Goal: Transaction & Acquisition: Purchase product/service

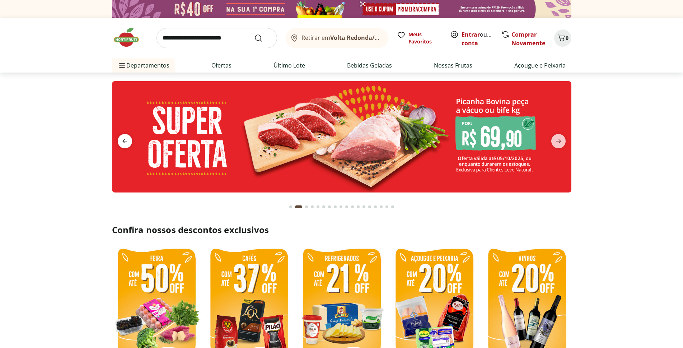
click at [127, 141] on icon "previous" at bounding box center [125, 141] width 9 height 9
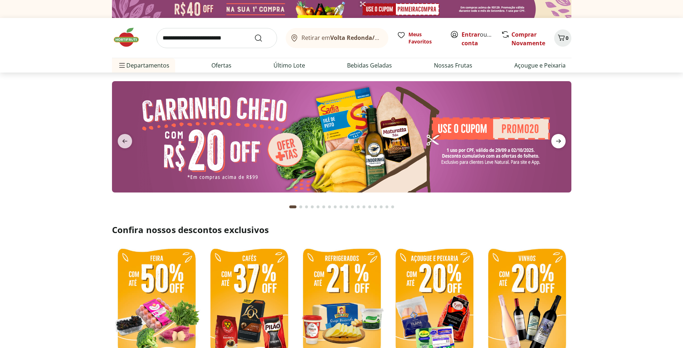
click at [556, 143] on icon "next" at bounding box center [558, 141] width 9 height 9
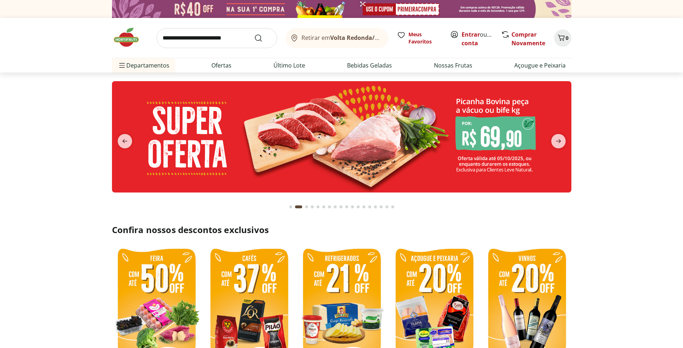
click at [488, 139] on img at bounding box center [342, 136] width 460 height 111
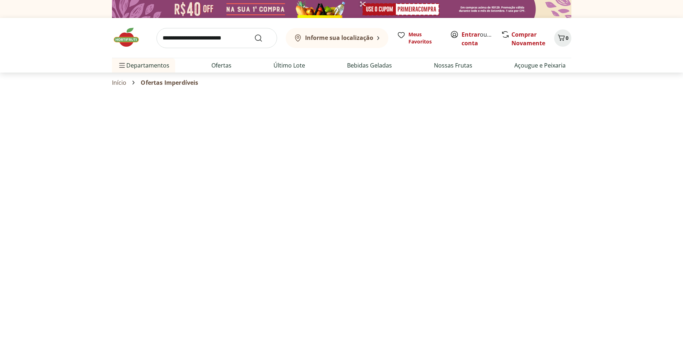
select select "**********"
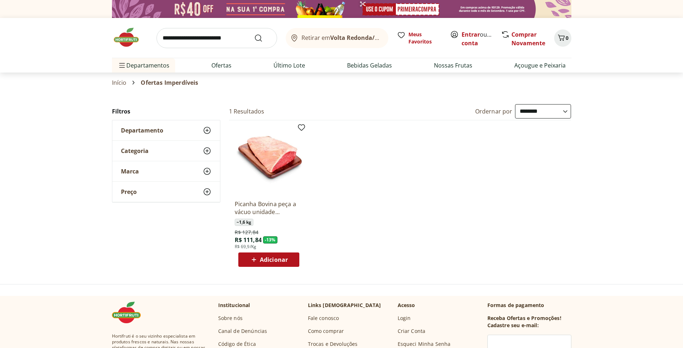
click at [123, 39] on img at bounding box center [130, 38] width 36 height 22
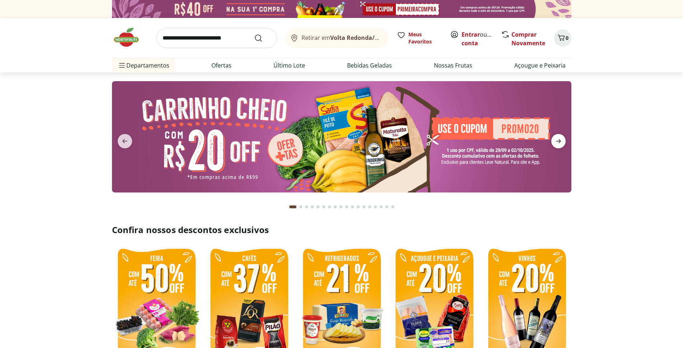
click at [556, 143] on icon "next" at bounding box center [558, 141] width 9 height 9
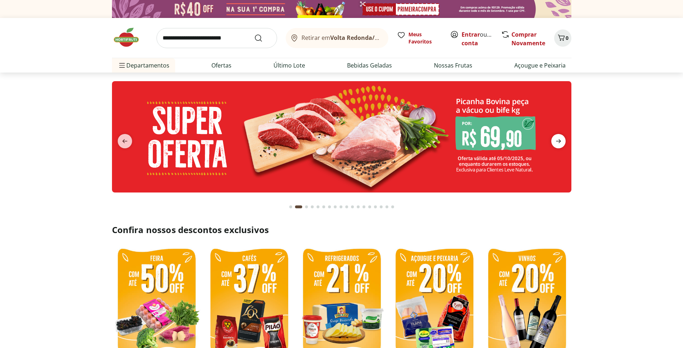
click at [556, 143] on icon "next" at bounding box center [558, 141] width 9 height 9
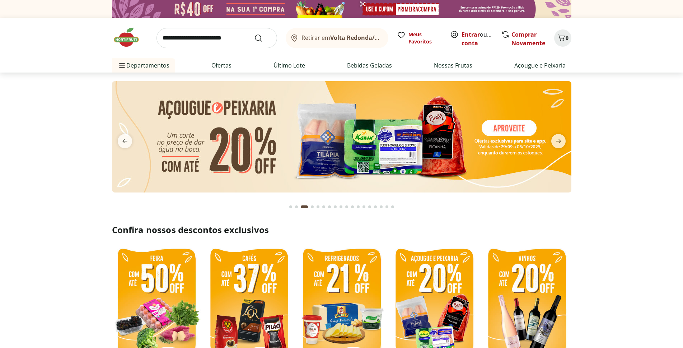
click at [394, 137] on img at bounding box center [342, 136] width 460 height 111
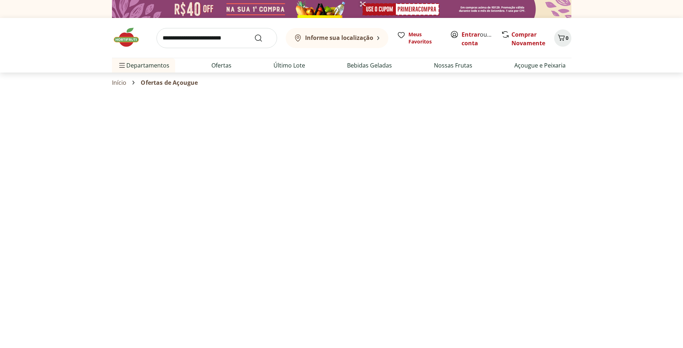
select select "**********"
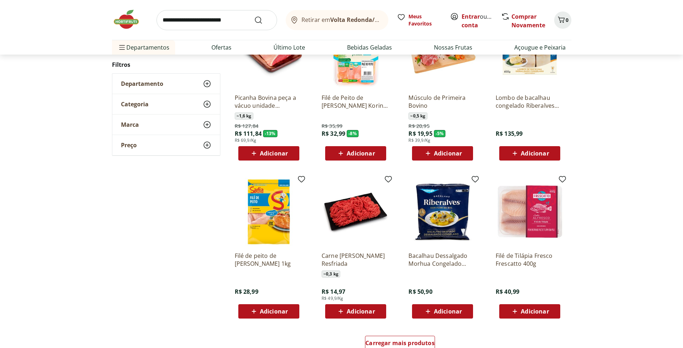
scroll to position [323, 0]
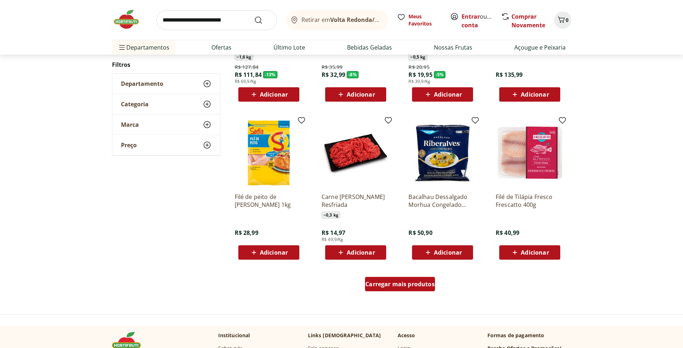
click at [422, 281] on span "Carregar mais produtos" at bounding box center [400, 284] width 69 height 6
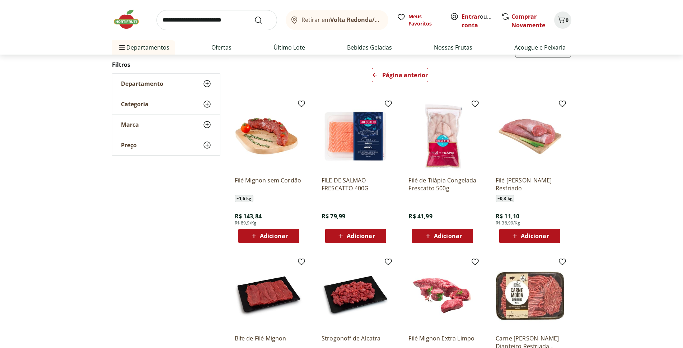
scroll to position [36, 0]
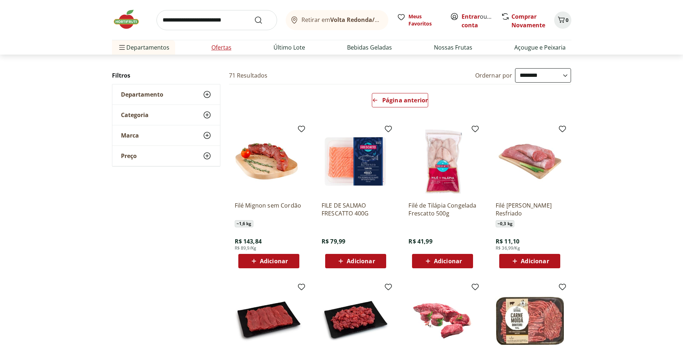
click at [220, 50] on link "Ofertas" at bounding box center [221, 47] width 20 height 9
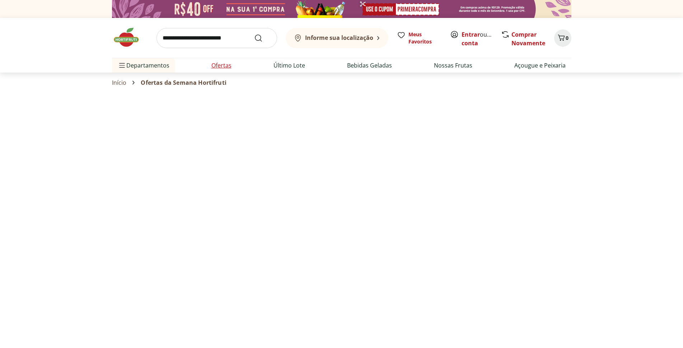
select select "**********"
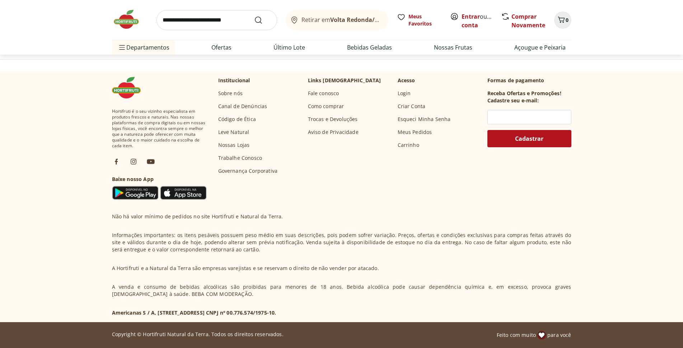
scroll to position [506, 0]
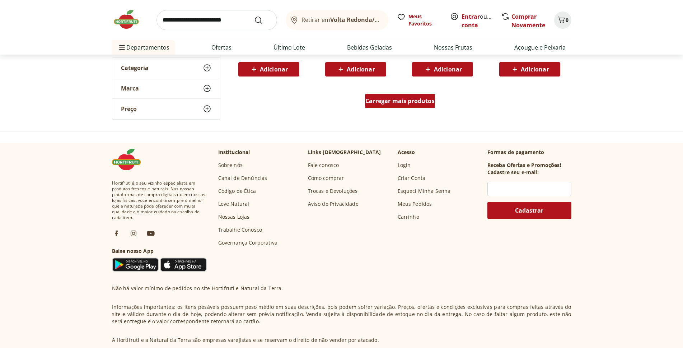
click at [401, 101] on span "Carregar mais produtos" at bounding box center [400, 101] width 69 height 6
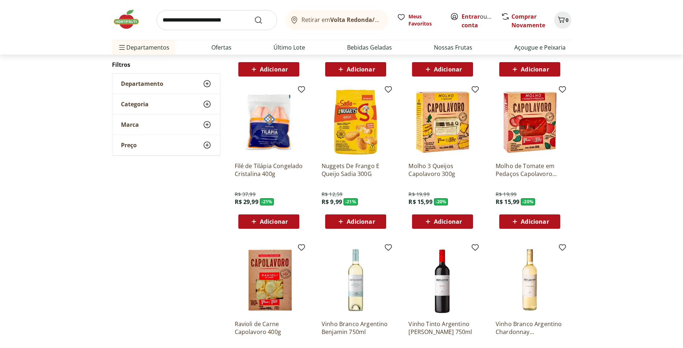
click at [432, 127] on img at bounding box center [443, 122] width 68 height 68
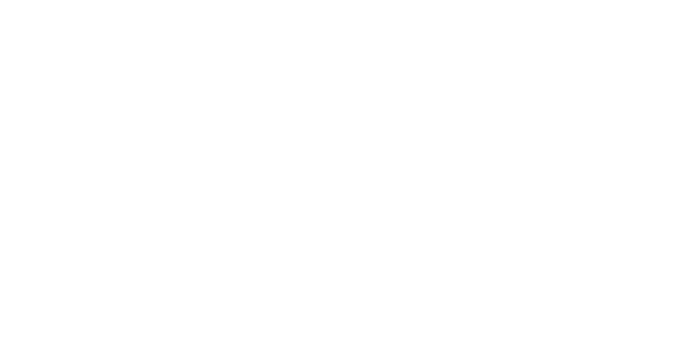
scroll to position [506, 0]
select select "**********"
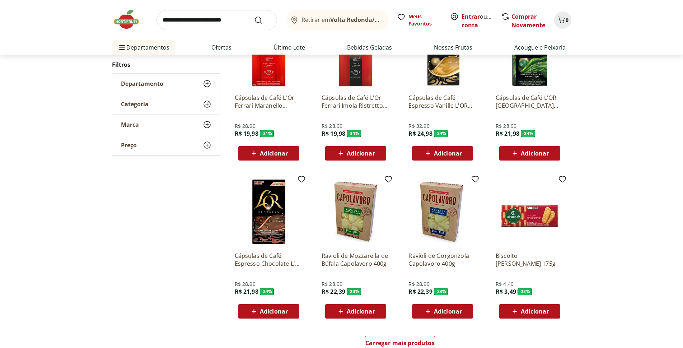
scroll to position [614, 0]
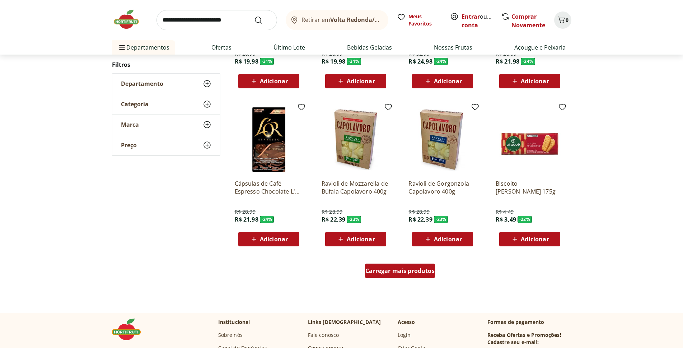
click at [404, 271] on span "Carregar mais produtos" at bounding box center [400, 271] width 69 height 6
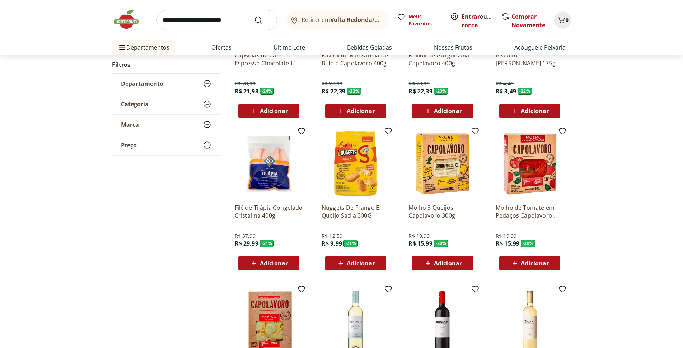
scroll to position [722, 0]
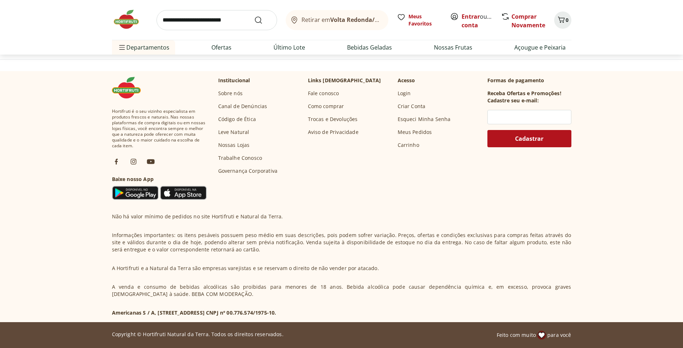
scroll to position [414, 0]
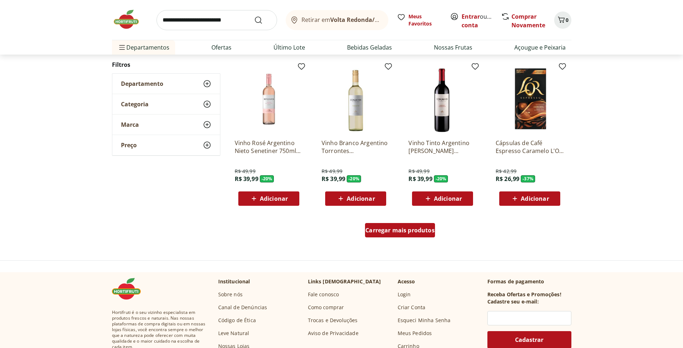
click at [400, 233] on span "Carregar mais produtos" at bounding box center [400, 230] width 69 height 6
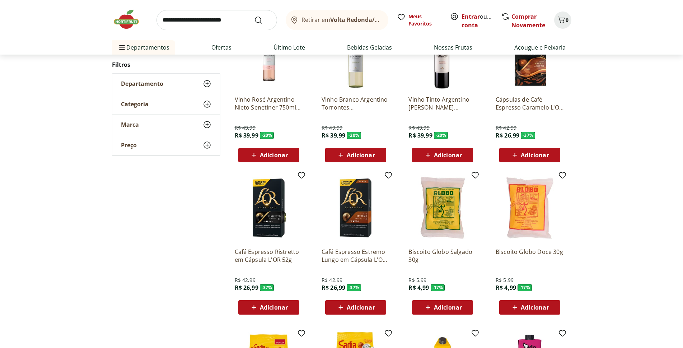
scroll to position [522, 0]
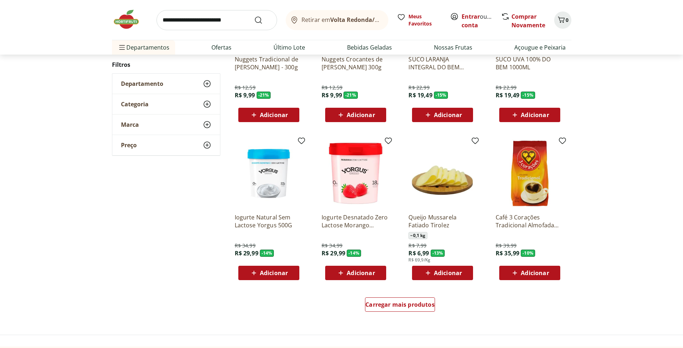
scroll to position [341, 0]
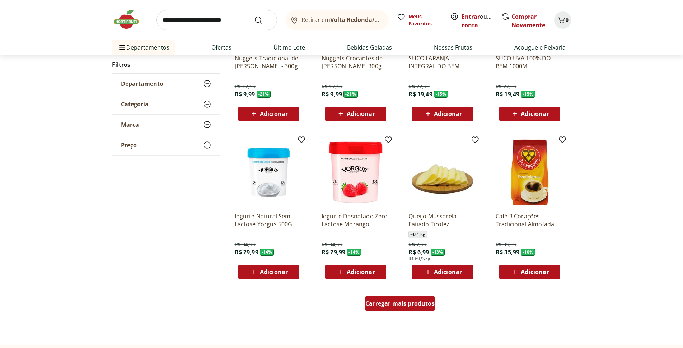
click at [389, 301] on span "Carregar mais produtos" at bounding box center [400, 304] width 69 height 6
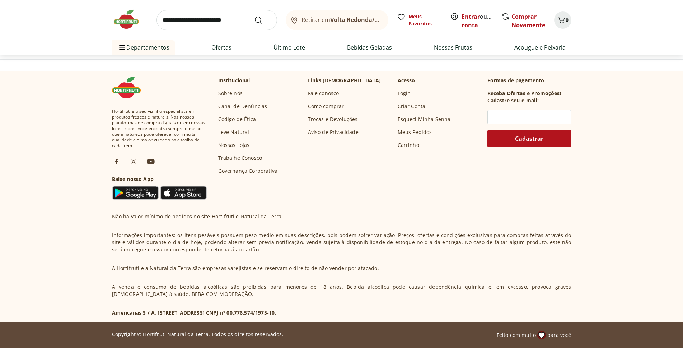
scroll to position [268, 0]
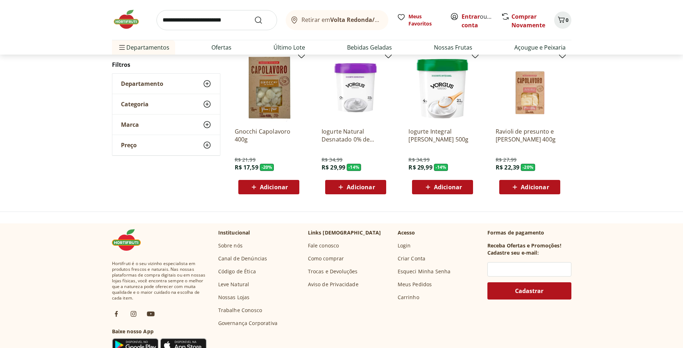
click at [262, 187] on span "Adicionar" at bounding box center [274, 187] width 28 height 6
click at [269, 111] on img at bounding box center [269, 88] width 68 height 68
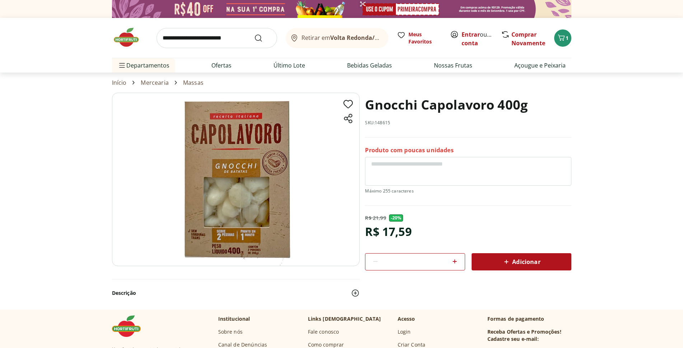
click at [10, 155] on section "Gnocchi Capolavoro 400g SKU: 148615 Produto com poucas unidades R$ 21,99 - 20 %…" at bounding box center [341, 201] width 683 height 217
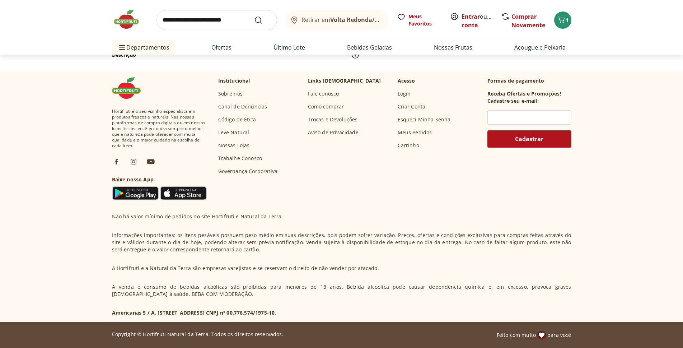
select select "**********"
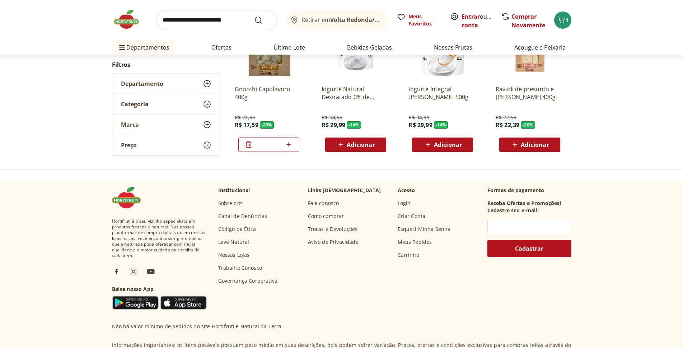
scroll to position [312, 0]
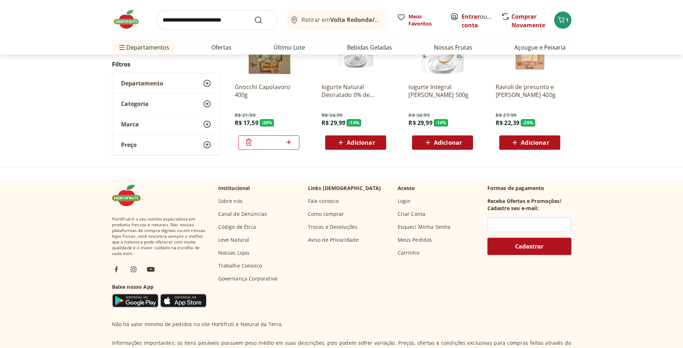
click at [176, 20] on input "search" at bounding box center [217, 20] width 121 height 20
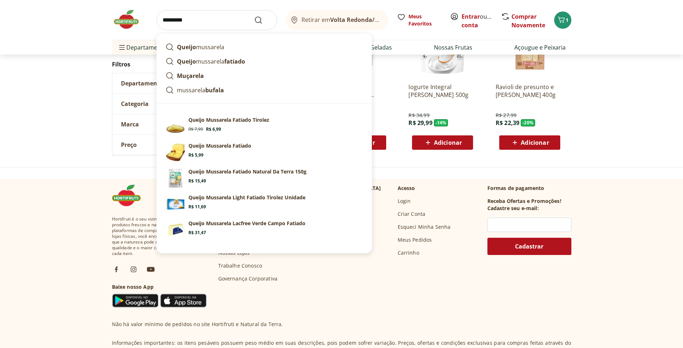
type input "*********"
click at [254, 16] on button "Submit Search" at bounding box center [262, 20] width 17 height 9
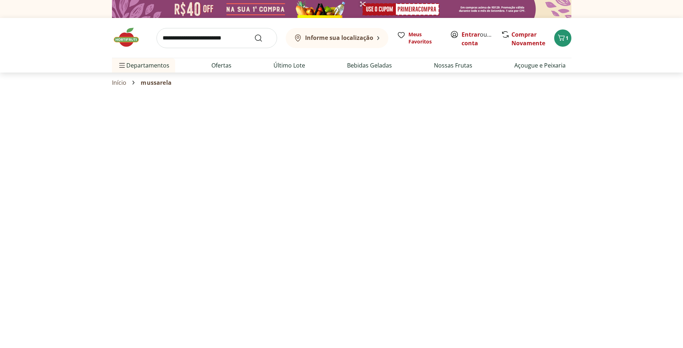
select select "**********"
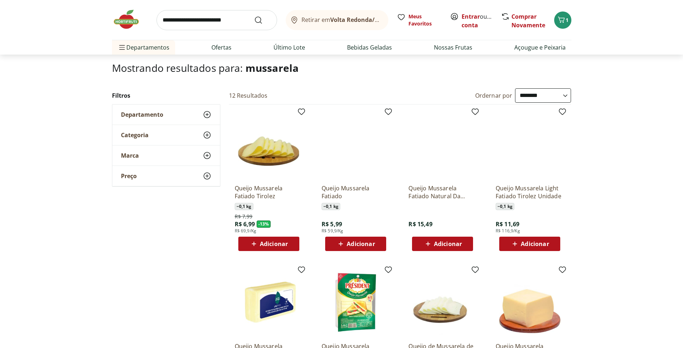
scroll to position [30, 0]
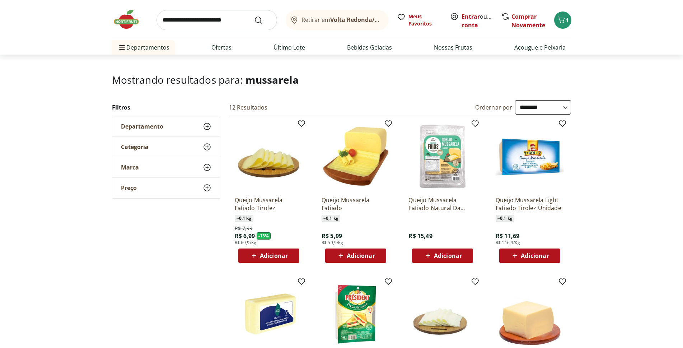
click at [356, 254] on span "Adicionar" at bounding box center [361, 256] width 28 height 6
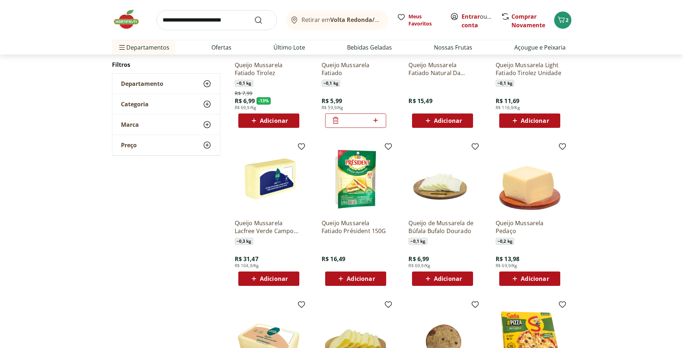
scroll to position [251, 0]
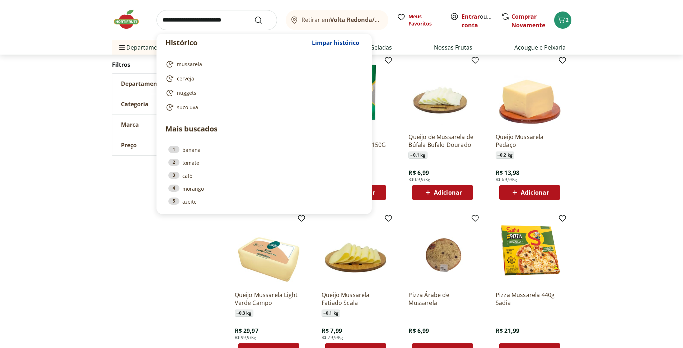
click at [182, 16] on input "search" at bounding box center [217, 20] width 121 height 20
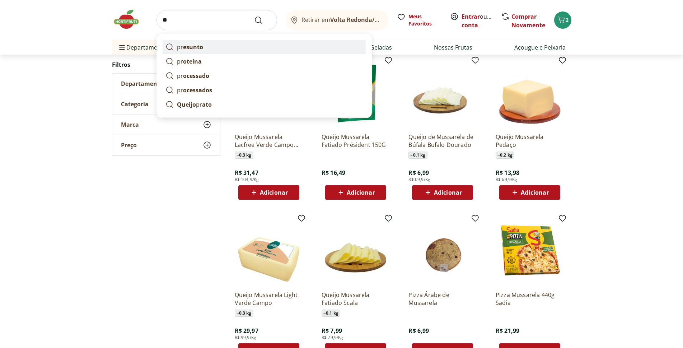
click at [197, 45] on strong "esunto" at bounding box center [193, 47] width 20 height 8
type input "********"
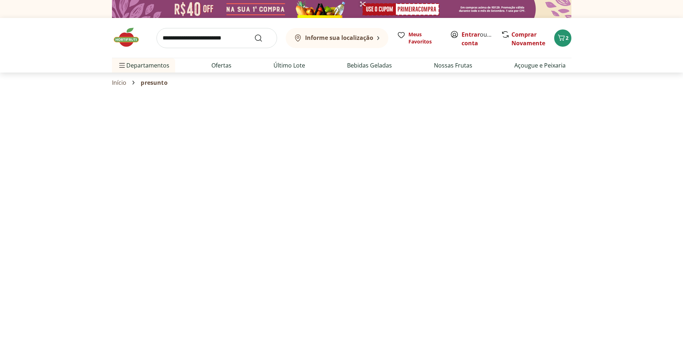
select select "**********"
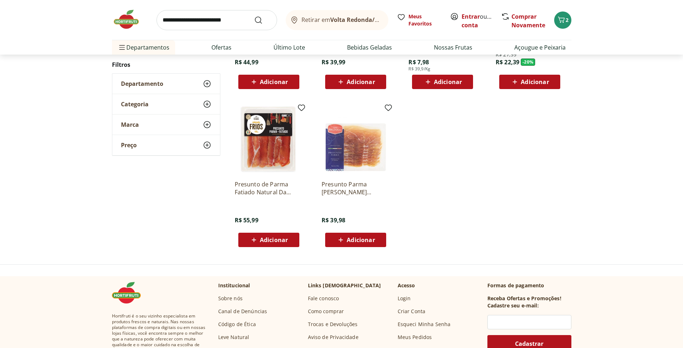
scroll to position [351, 0]
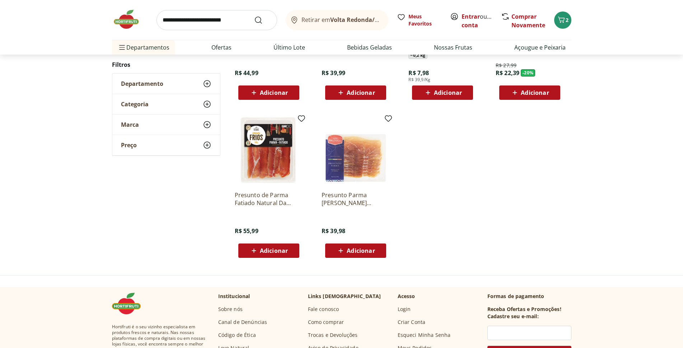
click at [444, 92] on span "Adicionar" at bounding box center [448, 93] width 28 height 6
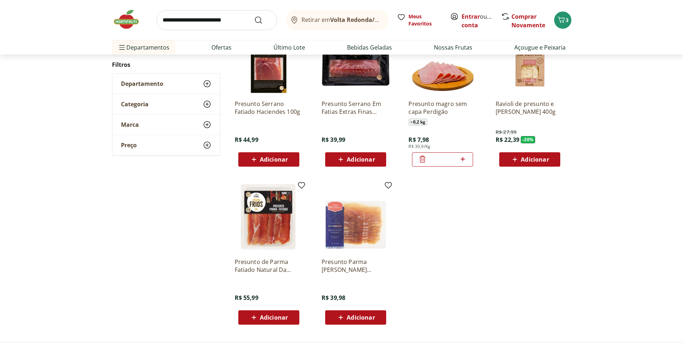
scroll to position [291, 0]
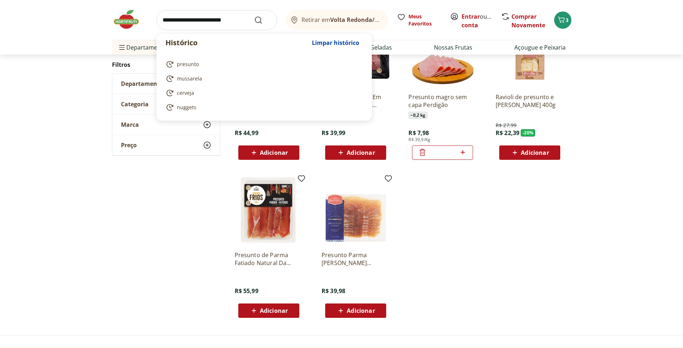
click at [171, 20] on input "search" at bounding box center [217, 20] width 121 height 20
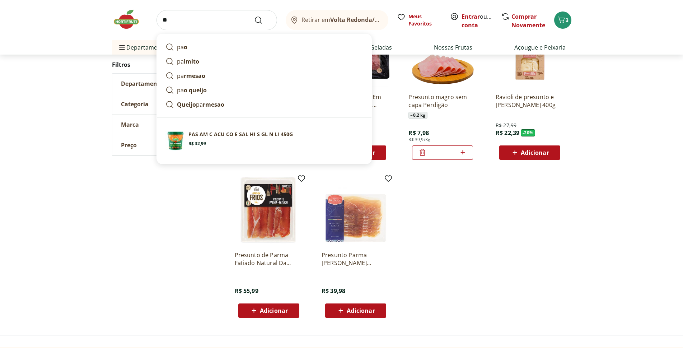
scroll to position [363, 0]
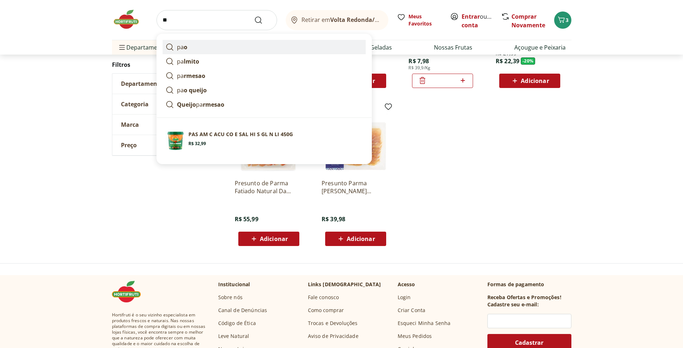
click at [178, 48] on p "pa o" at bounding box center [182, 47] width 10 height 9
type input "***"
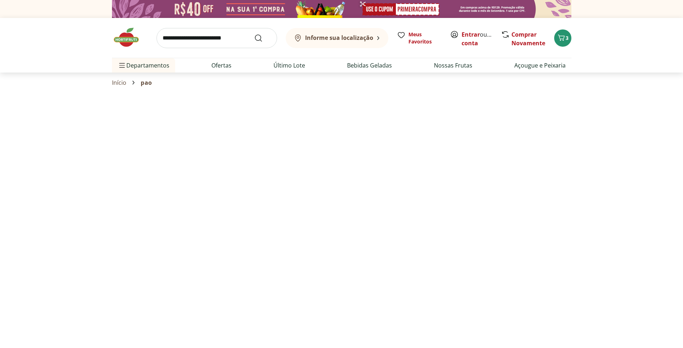
select select "**********"
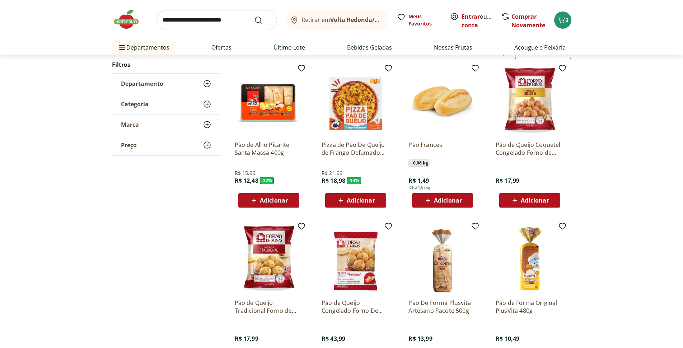
scroll to position [72, 0]
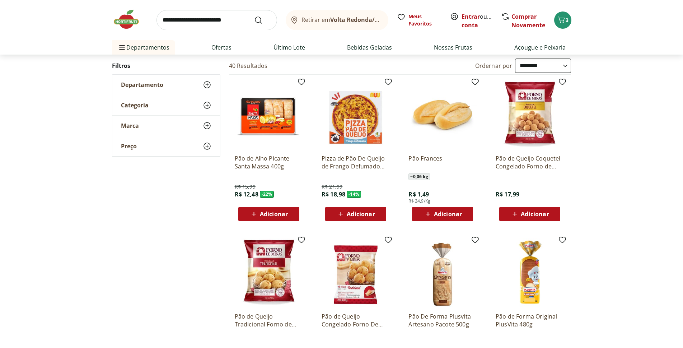
click at [269, 212] on span "Adicionar" at bounding box center [274, 214] width 28 height 6
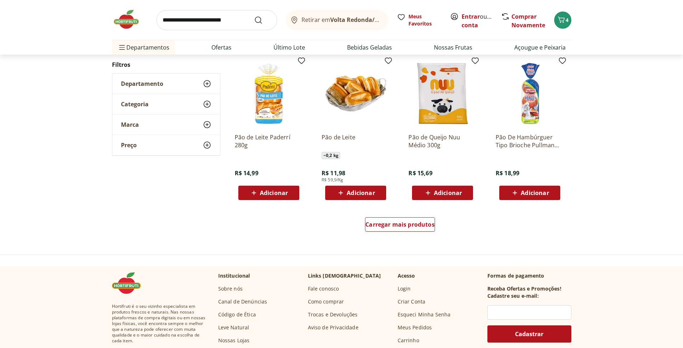
scroll to position [413, 0]
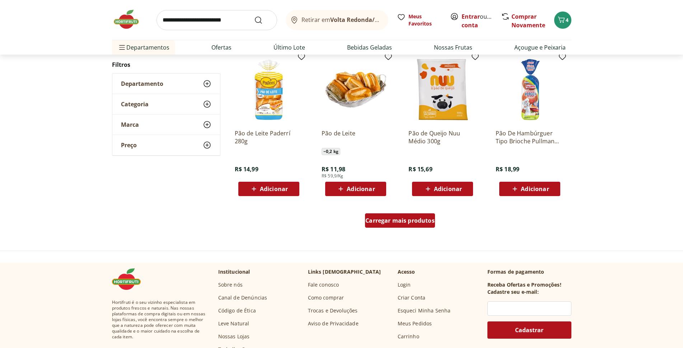
click at [405, 223] on span "Carregar mais produtos" at bounding box center [400, 221] width 69 height 6
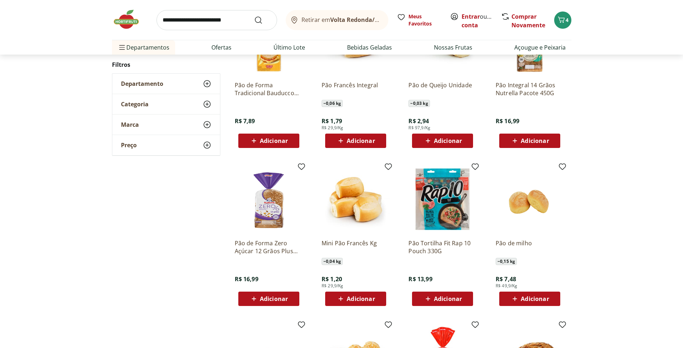
scroll to position [162, 0]
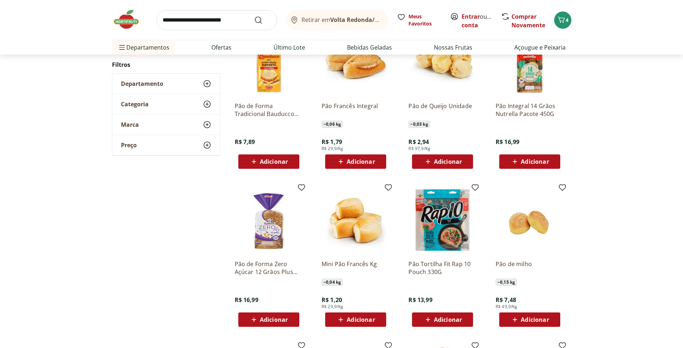
click at [274, 163] on span "Adicionar" at bounding box center [274, 162] width 28 height 6
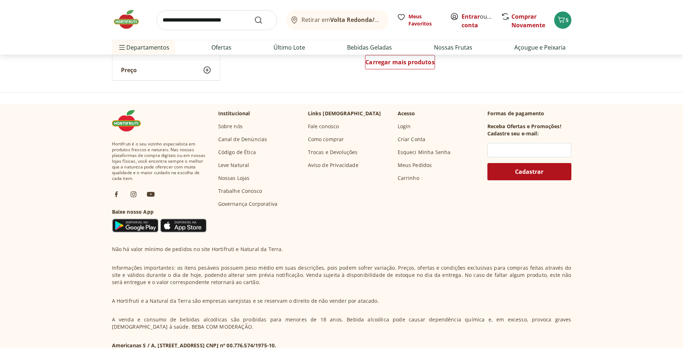
scroll to position [569, 0]
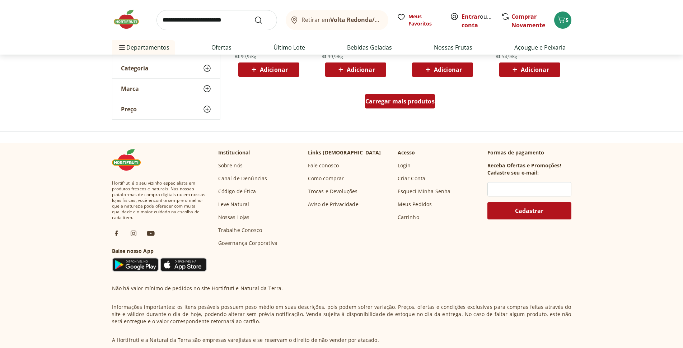
click at [385, 104] on span "Carregar mais produtos" at bounding box center [400, 101] width 69 height 6
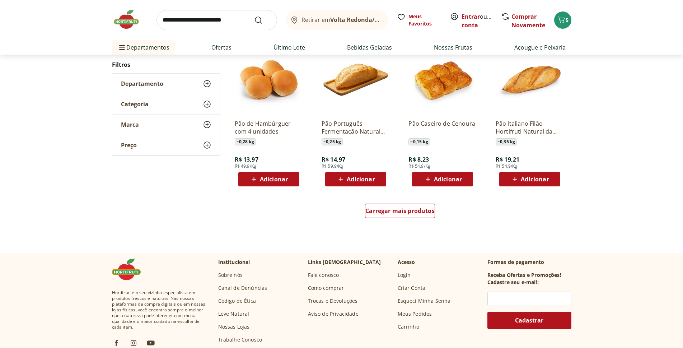
scroll to position [460, 0]
click at [388, 209] on span "Carregar mais produtos" at bounding box center [400, 211] width 69 height 6
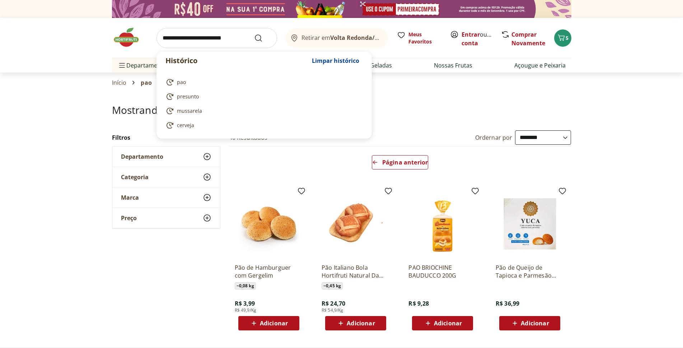
click at [199, 40] on input "search" at bounding box center [217, 38] width 121 height 20
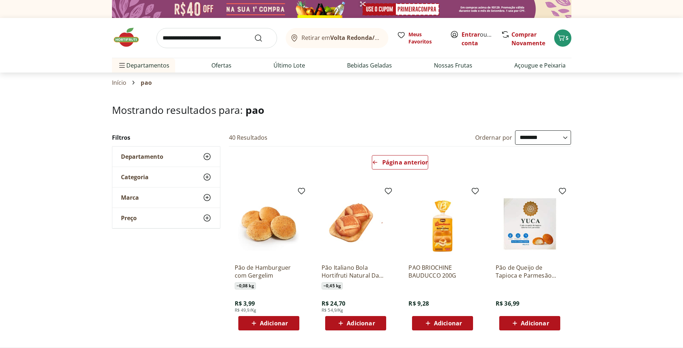
click at [637, 159] on div "**********" at bounding box center [341, 233] width 683 height 206
click at [564, 41] on icon "Carrinho" at bounding box center [561, 37] width 9 height 9
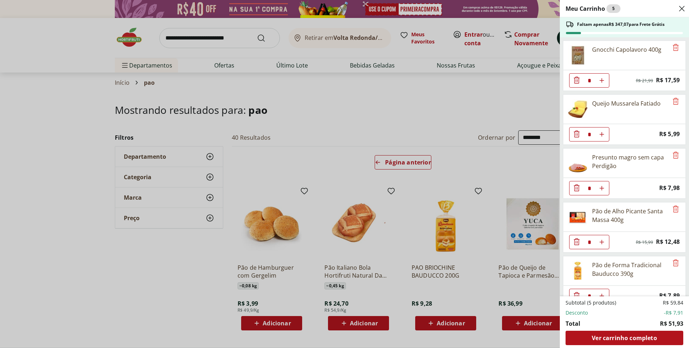
click at [564, 41] on div "Gnocchi Capolavoro 400g" at bounding box center [616, 55] width 105 height 29
click at [335, 96] on div "Meu Carrinho 5 Faltam apenas R$ 347,07 para Frete Grátis Gnocchi Capolavoro 400…" at bounding box center [344, 174] width 689 height 348
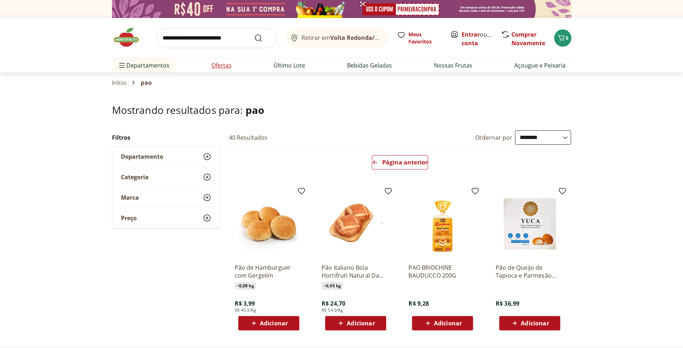
click at [223, 66] on link "Ofertas" at bounding box center [221, 65] width 20 height 9
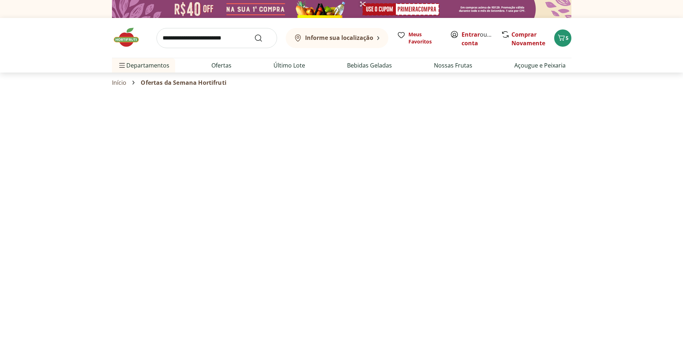
select select "**********"
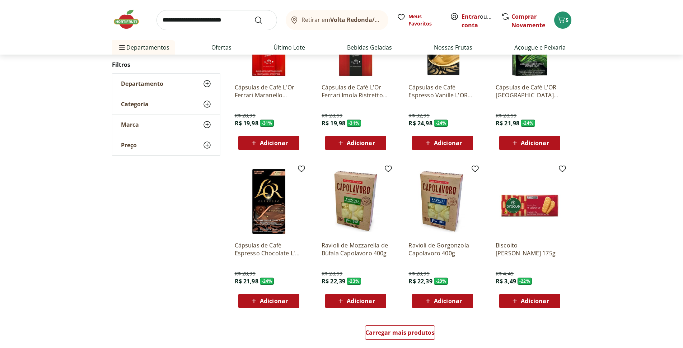
scroll to position [359, 0]
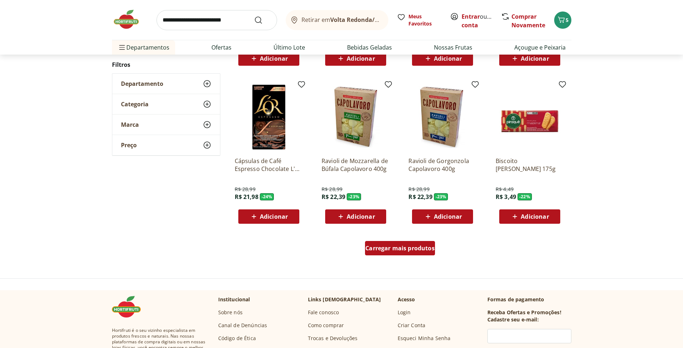
click at [409, 245] on span "Carregar mais produtos" at bounding box center [400, 248] width 69 height 6
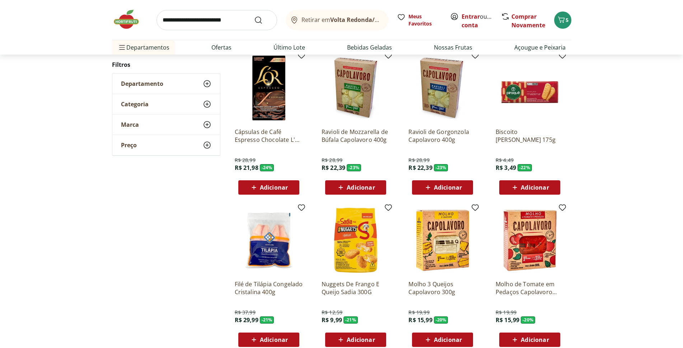
scroll to position [431, 0]
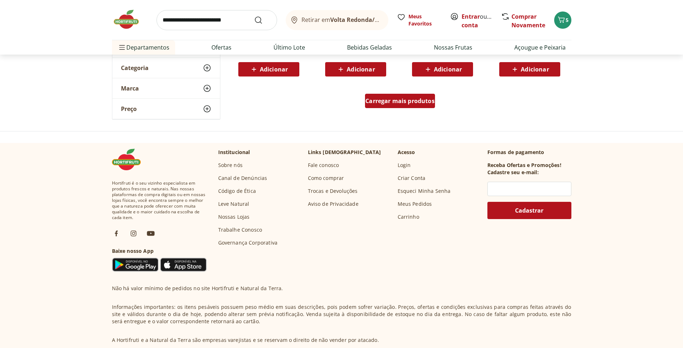
scroll to position [328, 0]
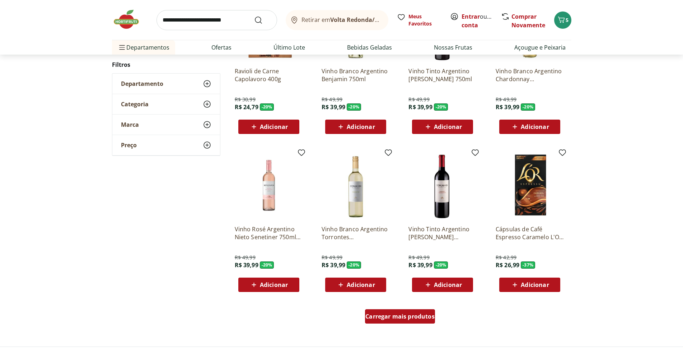
click at [401, 314] on span "Carregar mais produtos" at bounding box center [400, 316] width 69 height 6
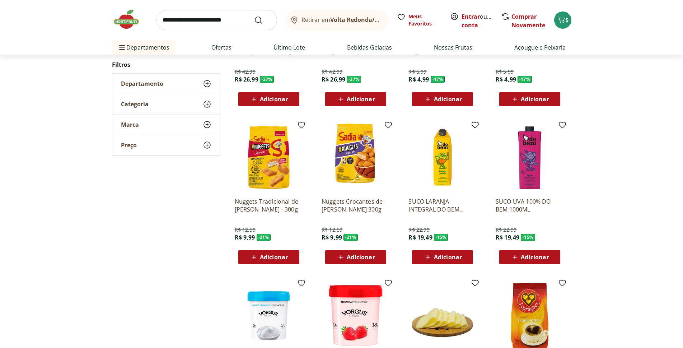
scroll to position [149, 0]
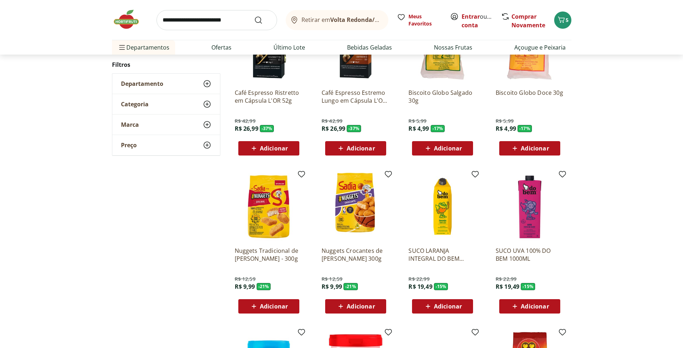
click at [263, 304] on span "Adicionar" at bounding box center [274, 306] width 28 height 6
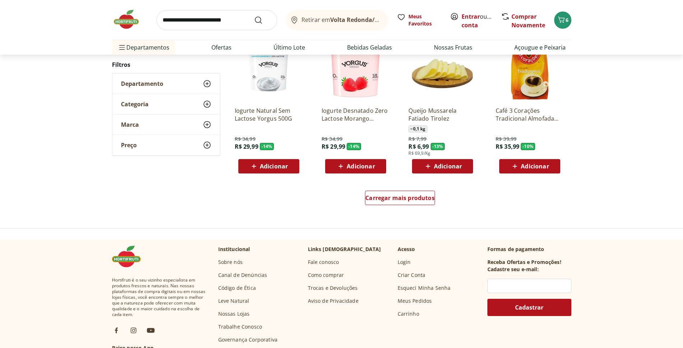
scroll to position [359, 0]
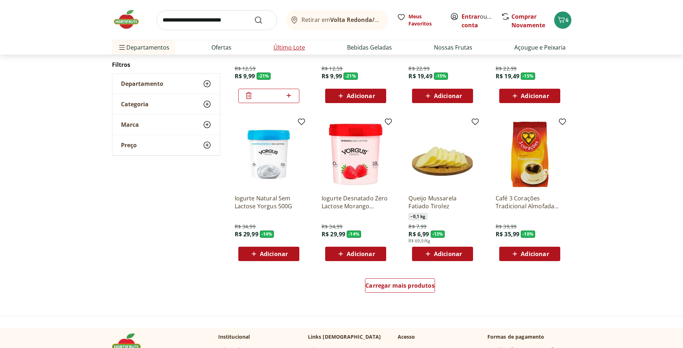
click at [298, 49] on link "Último Lote" at bounding box center [290, 47] width 32 height 9
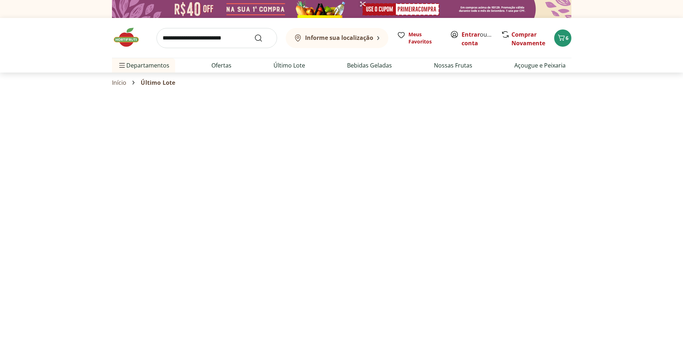
select select "**********"
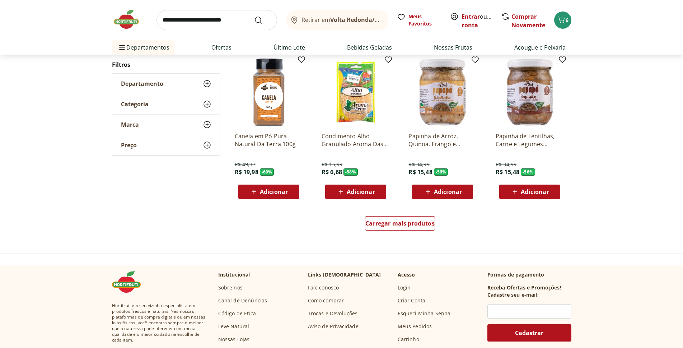
scroll to position [359, 0]
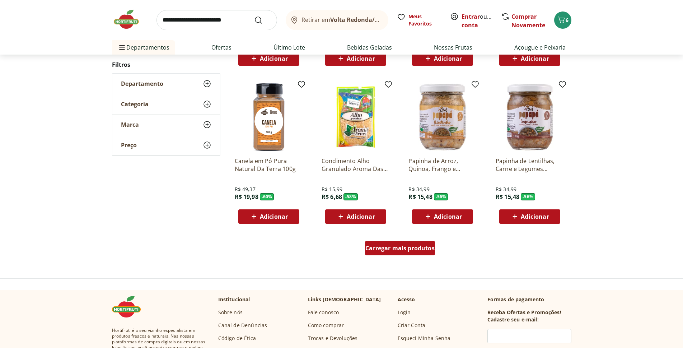
click at [417, 248] on span "Carregar mais produtos" at bounding box center [400, 248] width 69 height 6
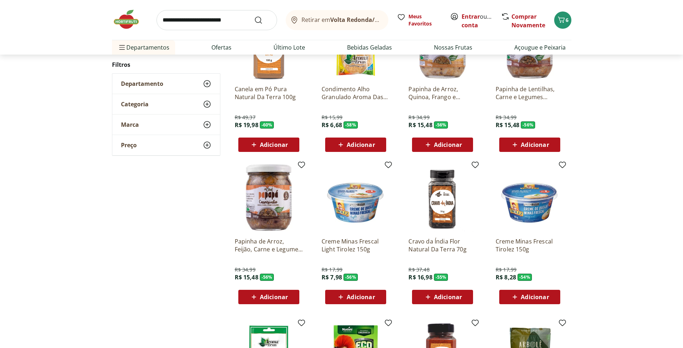
scroll to position [539, 0]
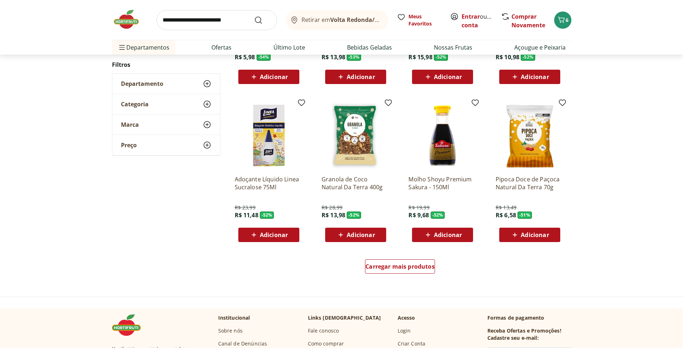
scroll to position [467, 0]
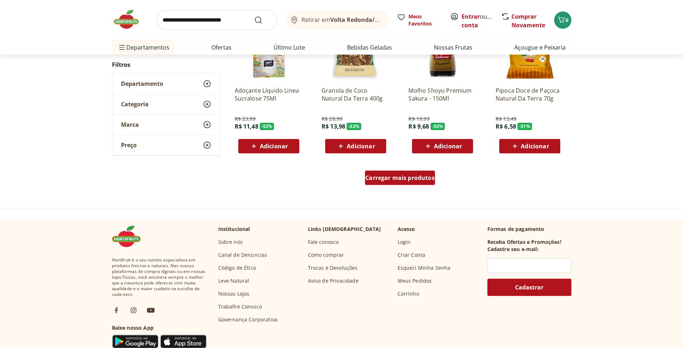
click at [406, 177] on span "Carregar mais produtos" at bounding box center [400, 178] width 69 height 6
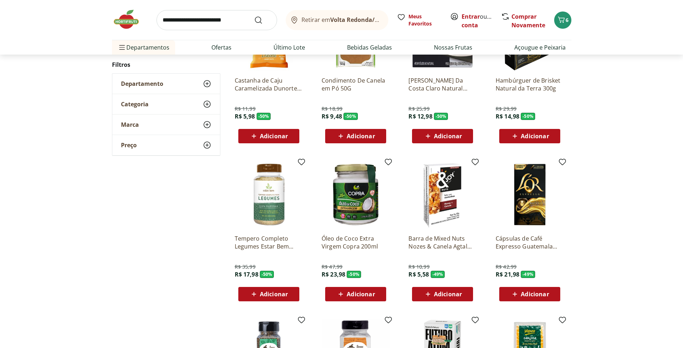
scroll to position [142, 0]
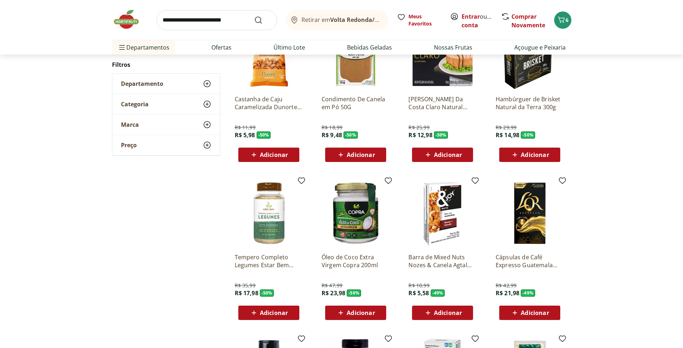
click at [526, 155] on span "Adicionar" at bounding box center [535, 155] width 28 height 6
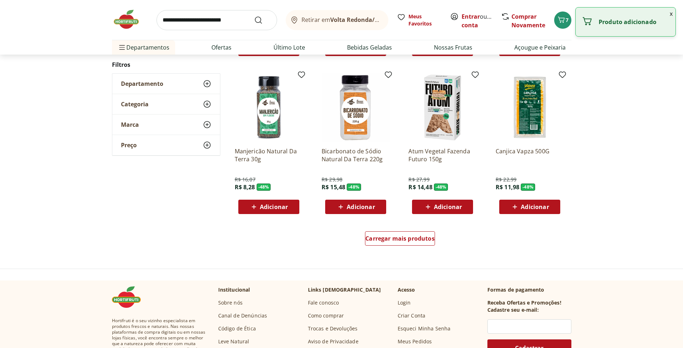
scroll to position [394, 0]
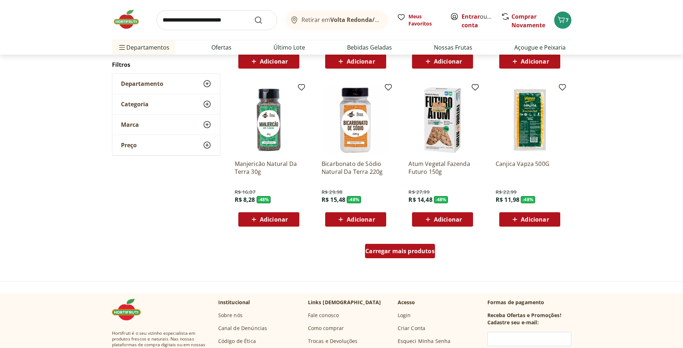
click at [407, 252] on span "Carregar mais produtos" at bounding box center [400, 251] width 69 height 6
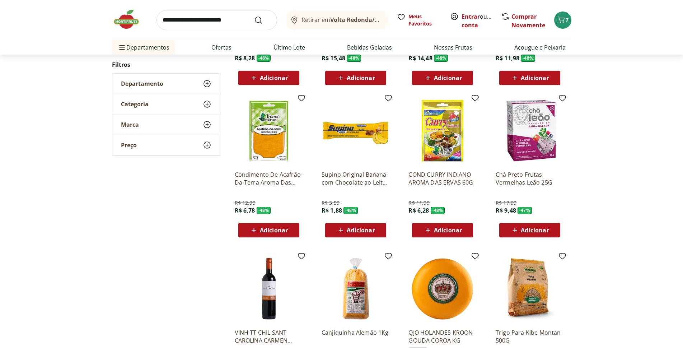
scroll to position [537, 0]
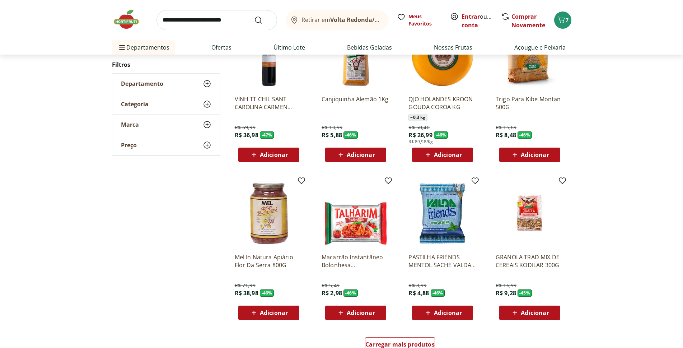
scroll to position [320, 0]
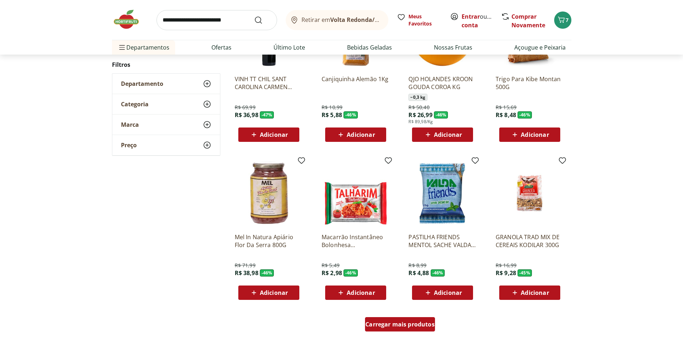
click at [395, 321] on span "Carregar mais produtos" at bounding box center [400, 324] width 69 height 6
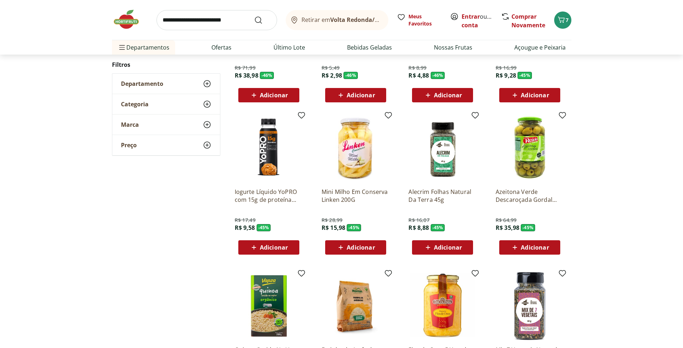
scroll to position [572, 0]
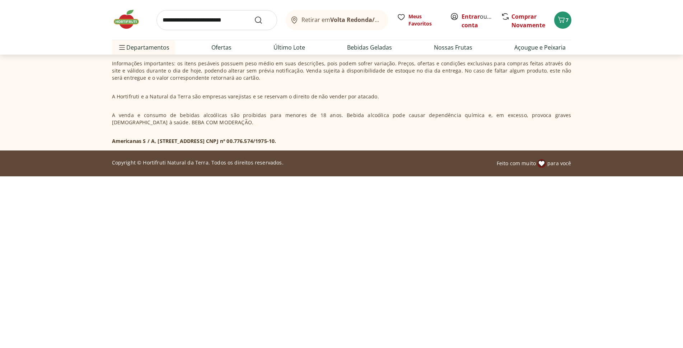
scroll to position [319, 0]
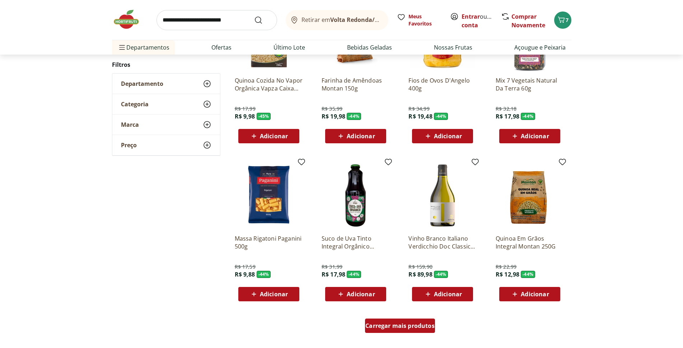
click at [415, 327] on span "Carregar mais produtos" at bounding box center [400, 326] width 69 height 6
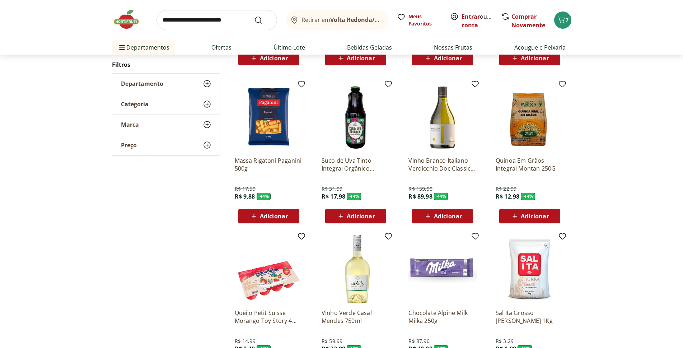
scroll to position [462, 0]
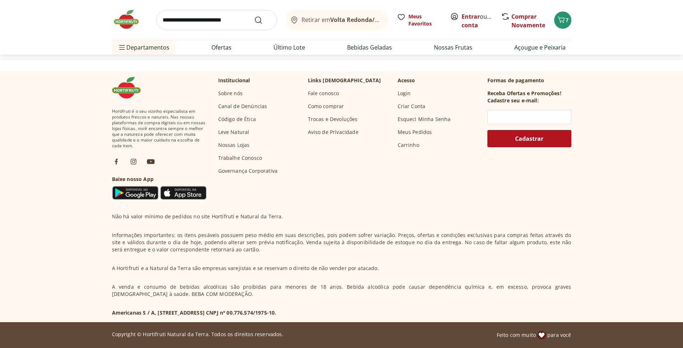
scroll to position [615, 0]
click at [131, 23] on img at bounding box center [130, 20] width 36 height 22
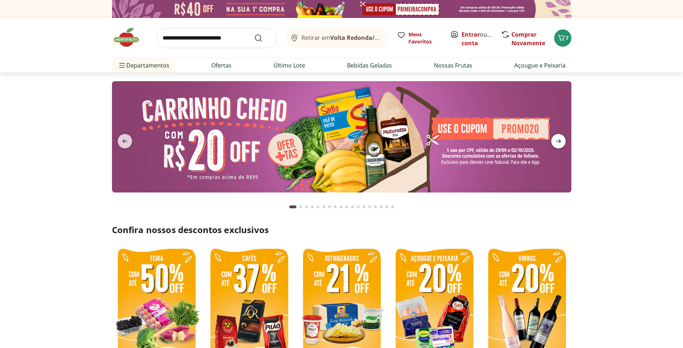
click at [562, 139] on icon "next" at bounding box center [558, 141] width 9 height 9
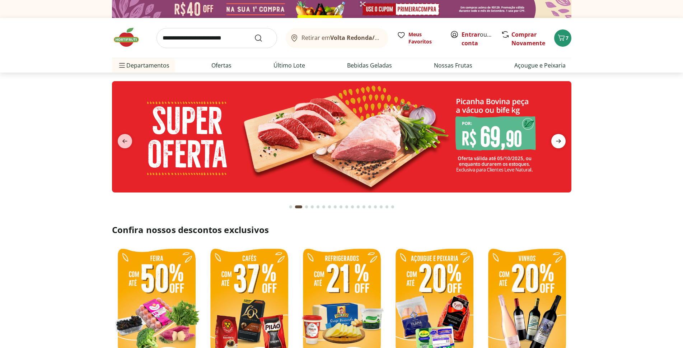
click at [562, 139] on icon "next" at bounding box center [558, 141] width 9 height 9
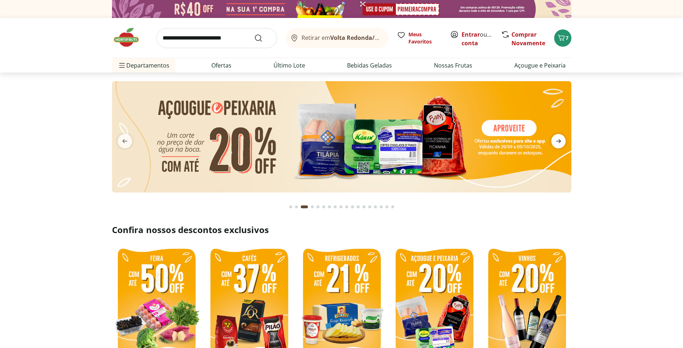
click at [559, 144] on icon "next" at bounding box center [558, 141] width 9 height 9
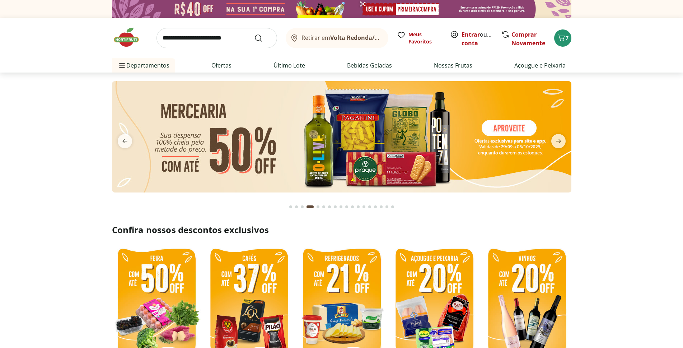
scroll to position [108, 0]
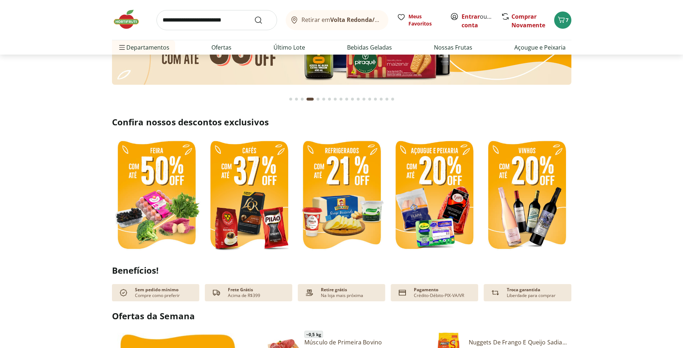
click at [350, 195] on img at bounding box center [341, 195] width 89 height 119
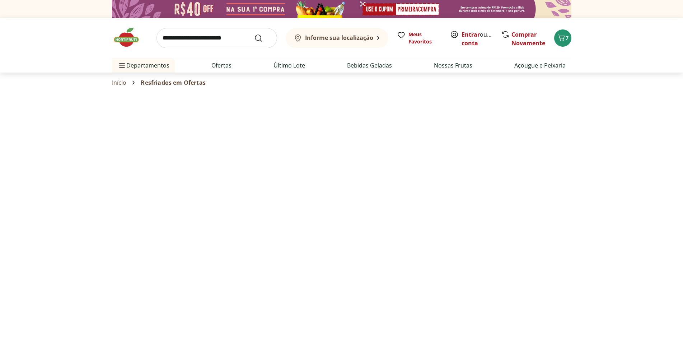
select select "**********"
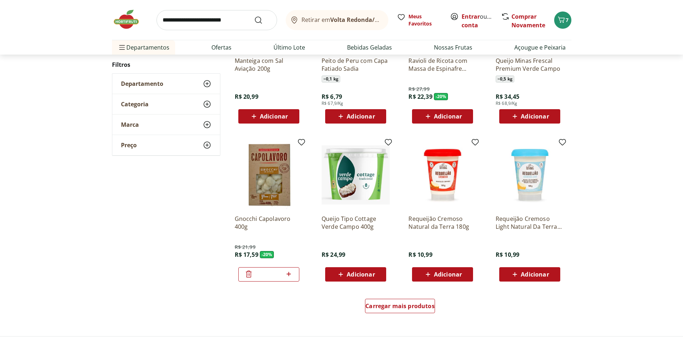
scroll to position [359, 0]
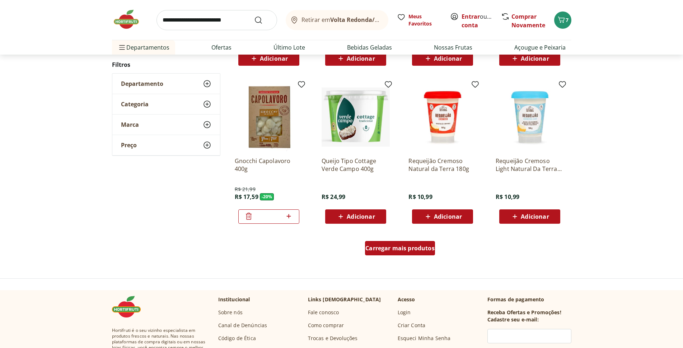
click at [379, 246] on span "Carregar mais produtos" at bounding box center [400, 248] width 69 height 6
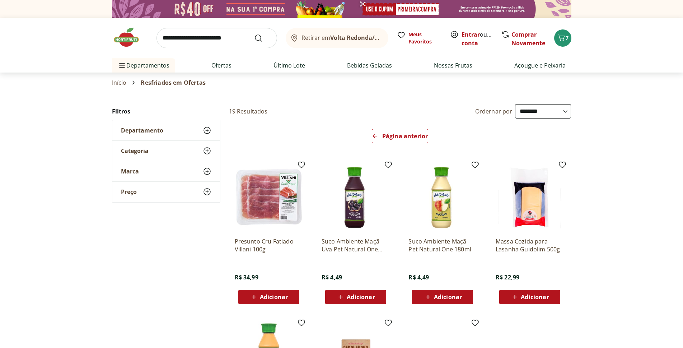
click at [200, 39] on input "search" at bounding box center [217, 38] width 121 height 20
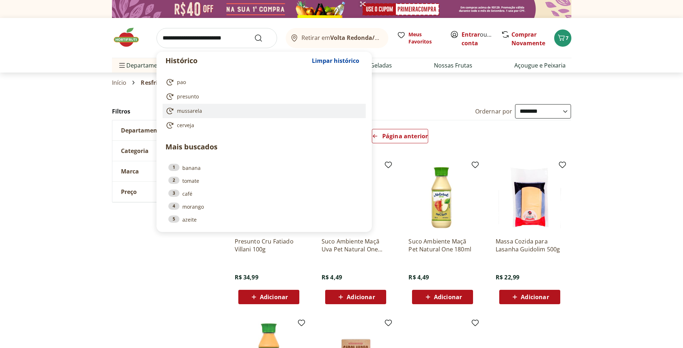
click at [200, 110] on span "mussarela" at bounding box center [189, 110] width 25 height 7
type input "*********"
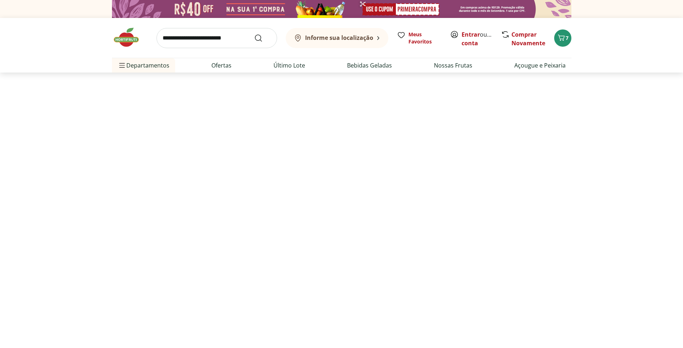
select select "**********"
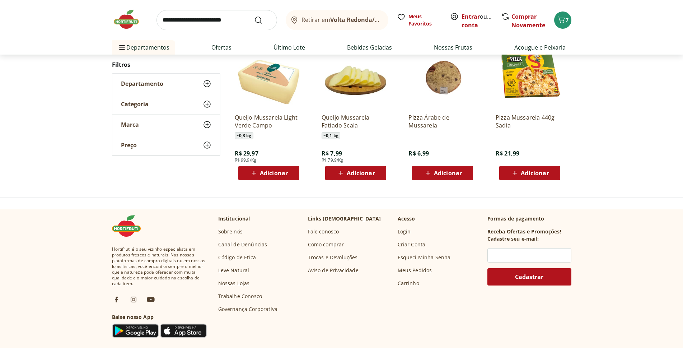
scroll to position [387, 0]
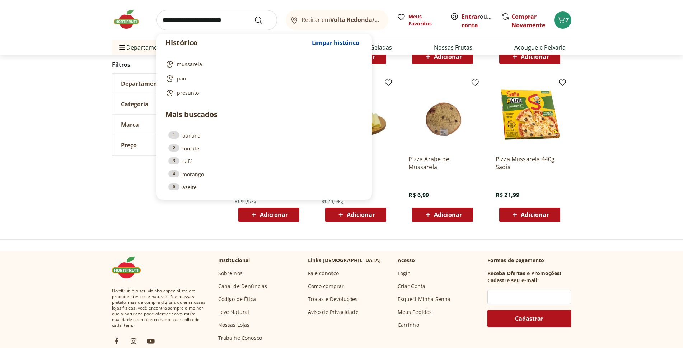
click at [172, 24] on input "search" at bounding box center [217, 20] width 121 height 20
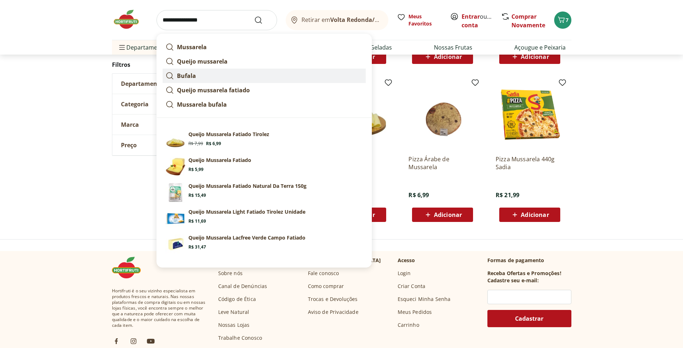
click at [190, 76] on strong "Bufala" at bounding box center [186, 76] width 19 height 8
type input "******"
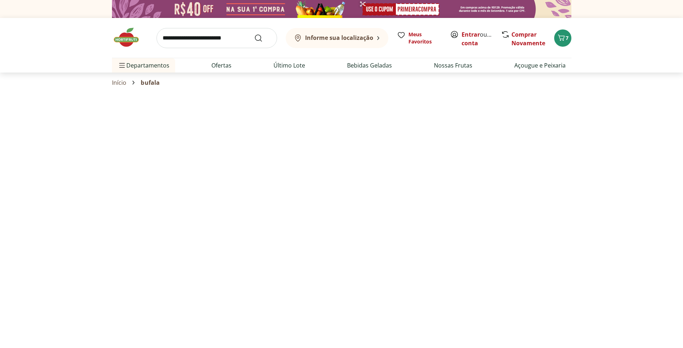
select select "**********"
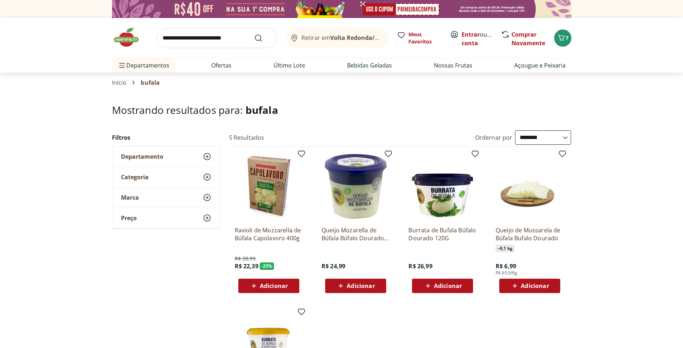
click at [162, 40] on input "search" at bounding box center [217, 38] width 121 height 20
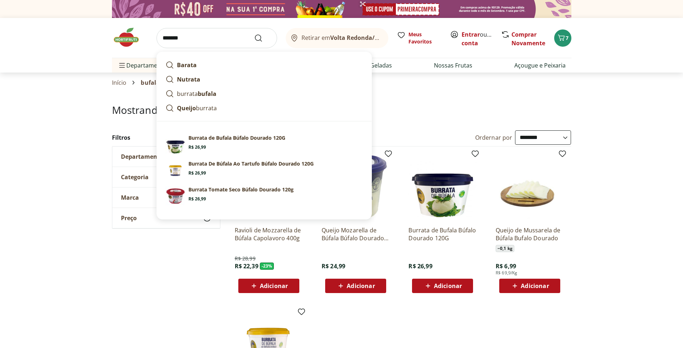
type input "*******"
click at [254, 34] on button "Submit Search" at bounding box center [262, 38] width 17 height 9
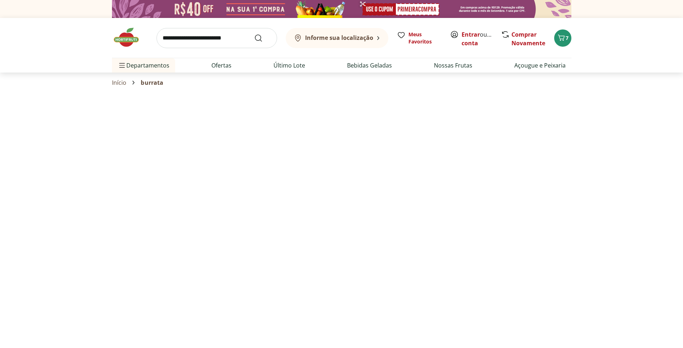
select select "**********"
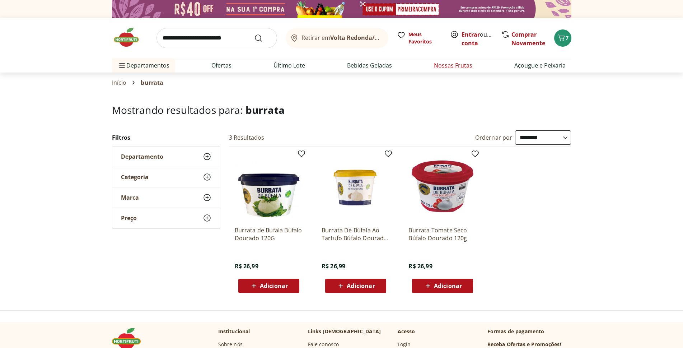
click at [455, 64] on link "Nossas Frutas" at bounding box center [453, 65] width 38 height 9
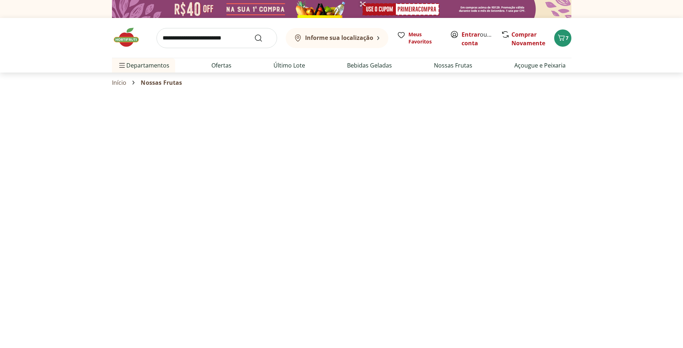
select select "**********"
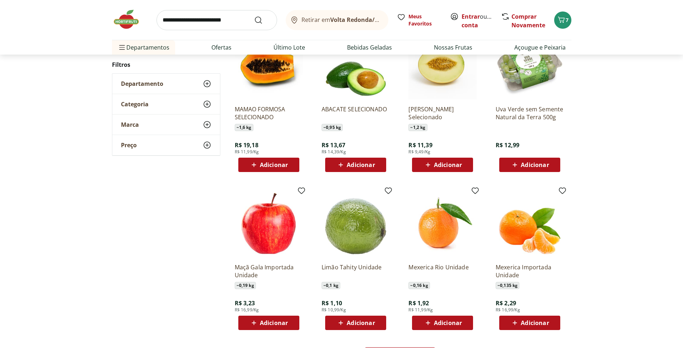
scroll to position [219, 0]
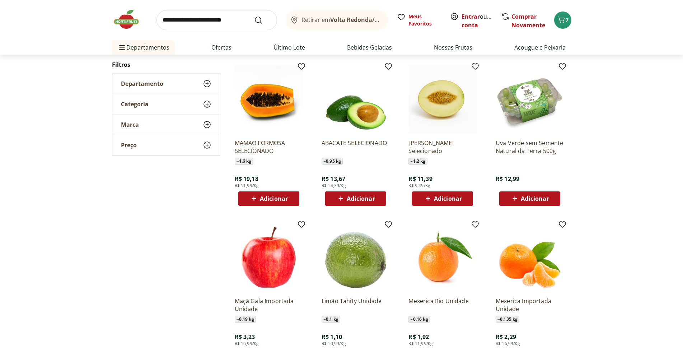
click at [128, 22] on img at bounding box center [130, 20] width 36 height 22
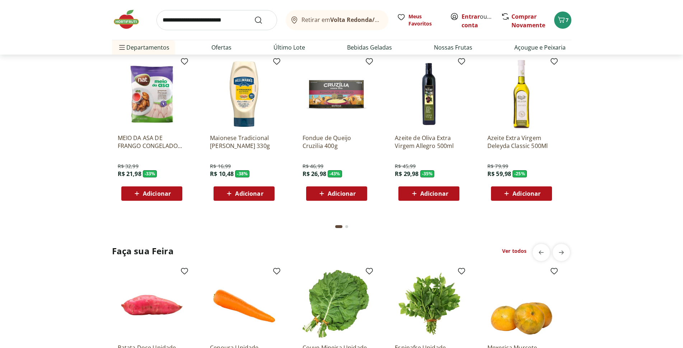
scroll to position [622, 0]
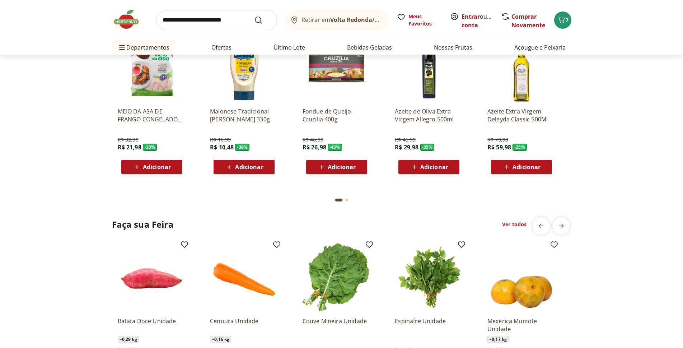
click at [347, 201] on div "Go to page 2 from fs-carousel" at bounding box center [346, 200] width 3 height 3
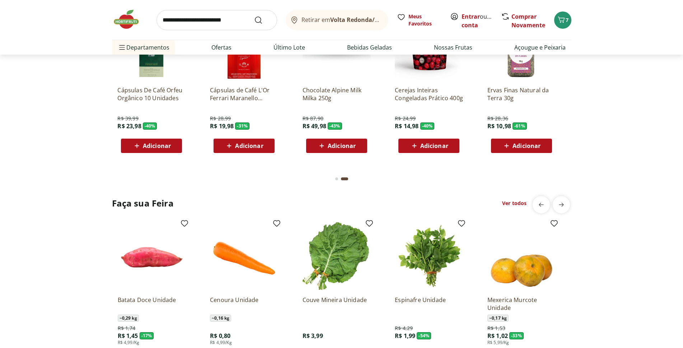
scroll to position [677, 0]
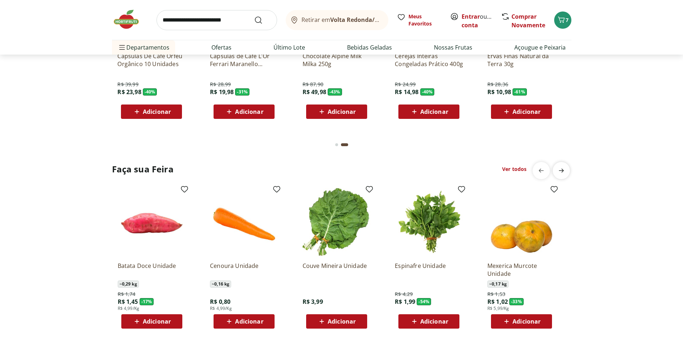
click at [565, 172] on icon "next" at bounding box center [561, 170] width 9 height 9
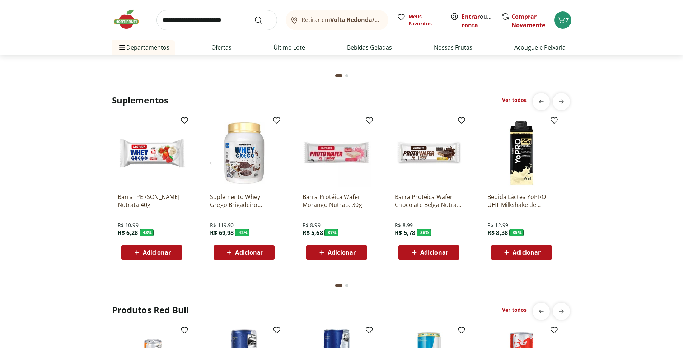
scroll to position [2119, 0]
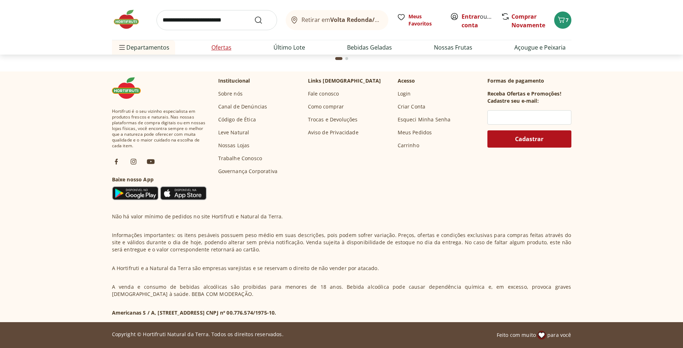
click at [221, 46] on link "Ofertas" at bounding box center [221, 47] width 20 height 9
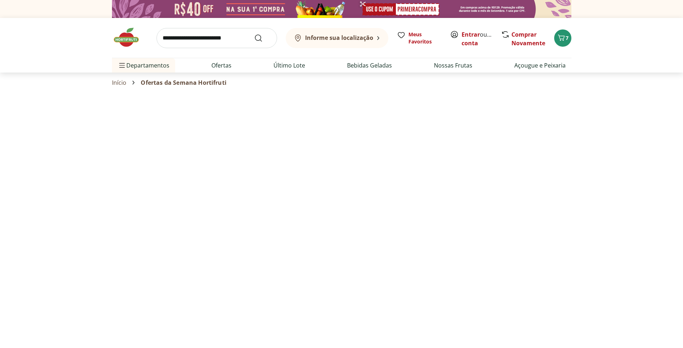
select select "**********"
